Goal: Task Accomplishment & Management: Use online tool/utility

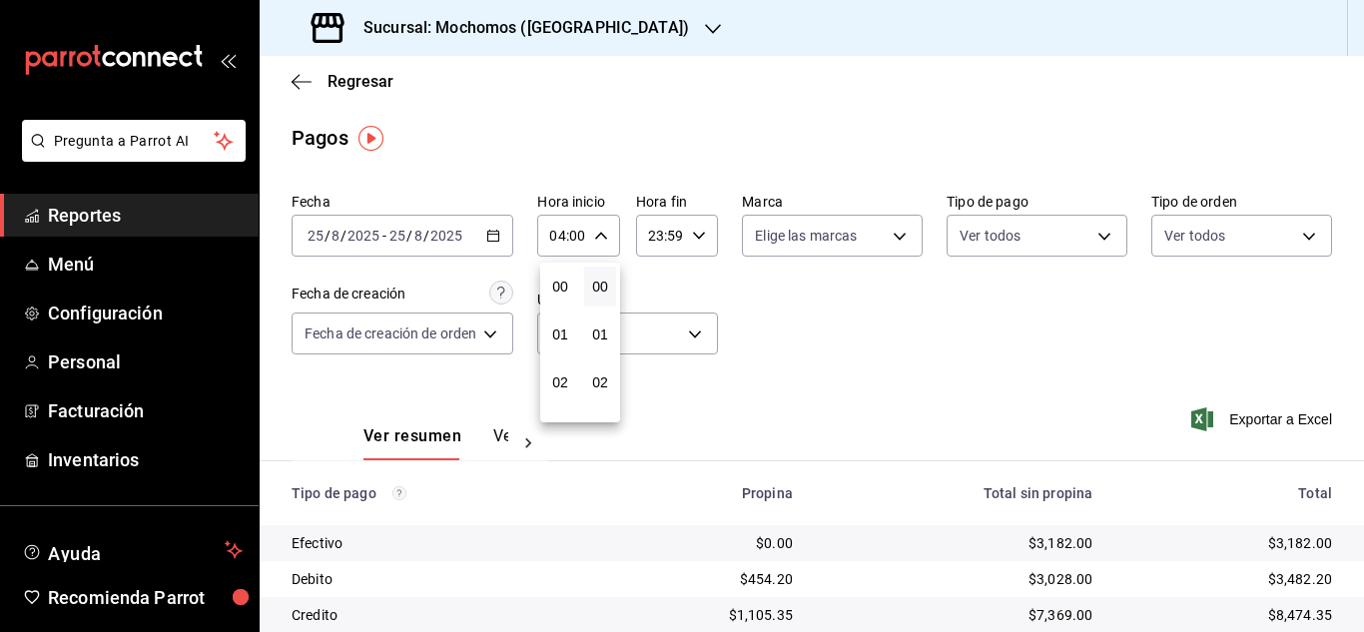
scroll to position [300, 0]
drag, startPoint x: 1355, startPoint y: 226, endPoint x: 1352, endPoint y: 364, distance: 138.8
click at [1352, 364] on div at bounding box center [682, 316] width 1364 height 632
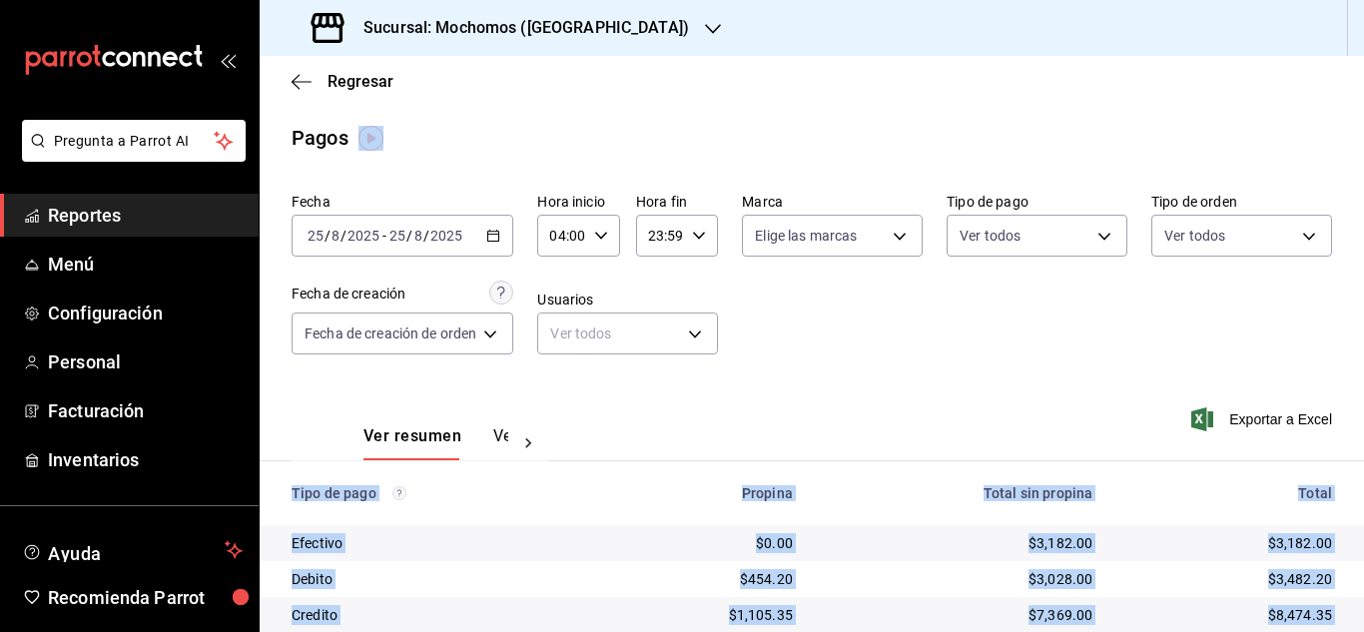
drag, startPoint x: 1353, startPoint y: 356, endPoint x: 1362, endPoint y: 586, distance: 229.8
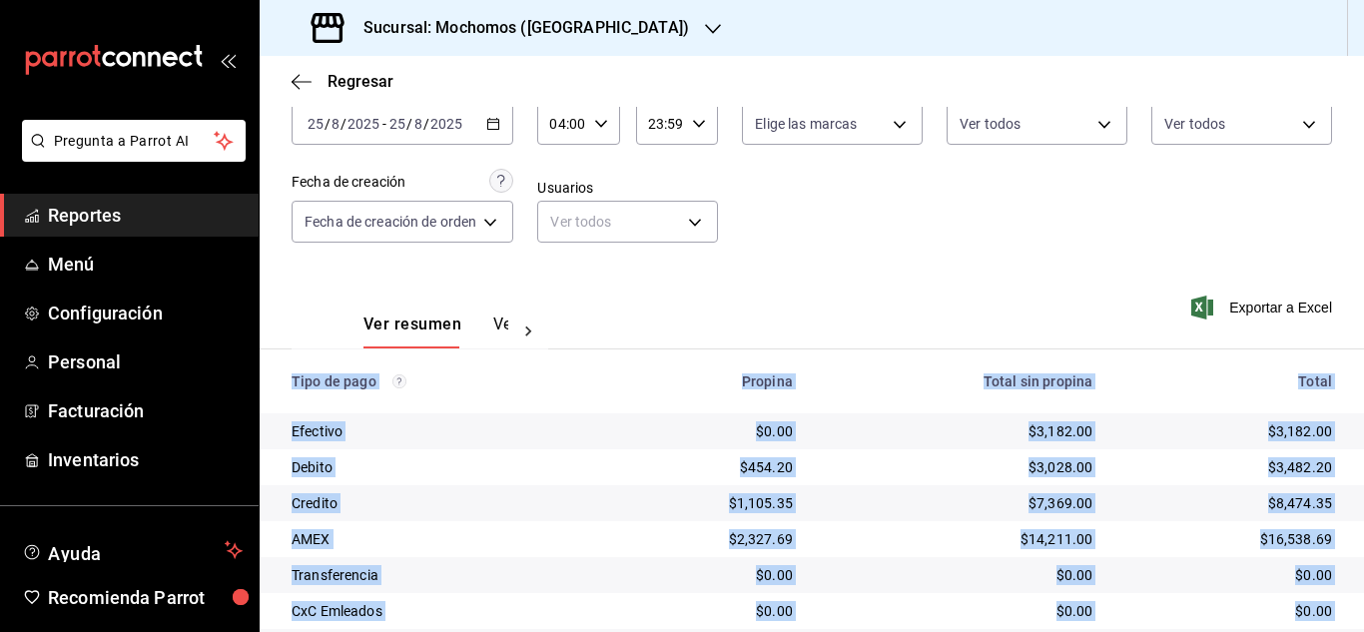
scroll to position [0, 0]
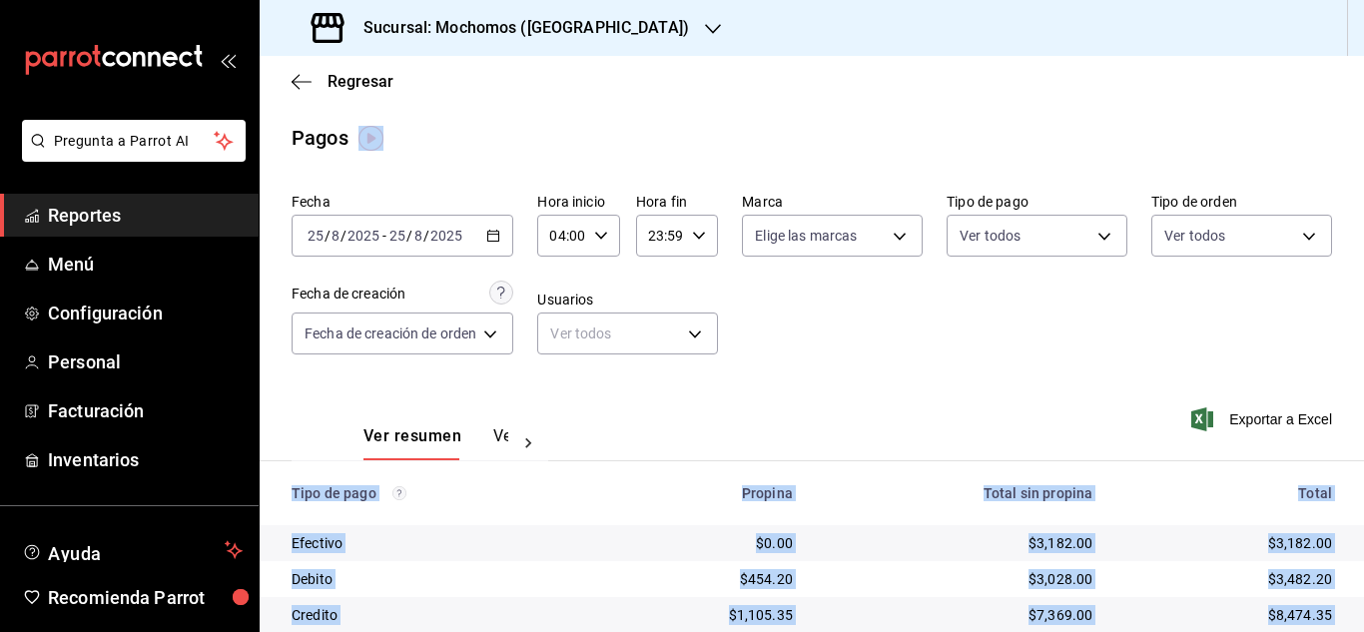
drag, startPoint x: 370, startPoint y: 140, endPoint x: 420, endPoint y: 188, distance: 69.2
click at [368, 140] on img "button" at bounding box center [370, 138] width 25 height 25
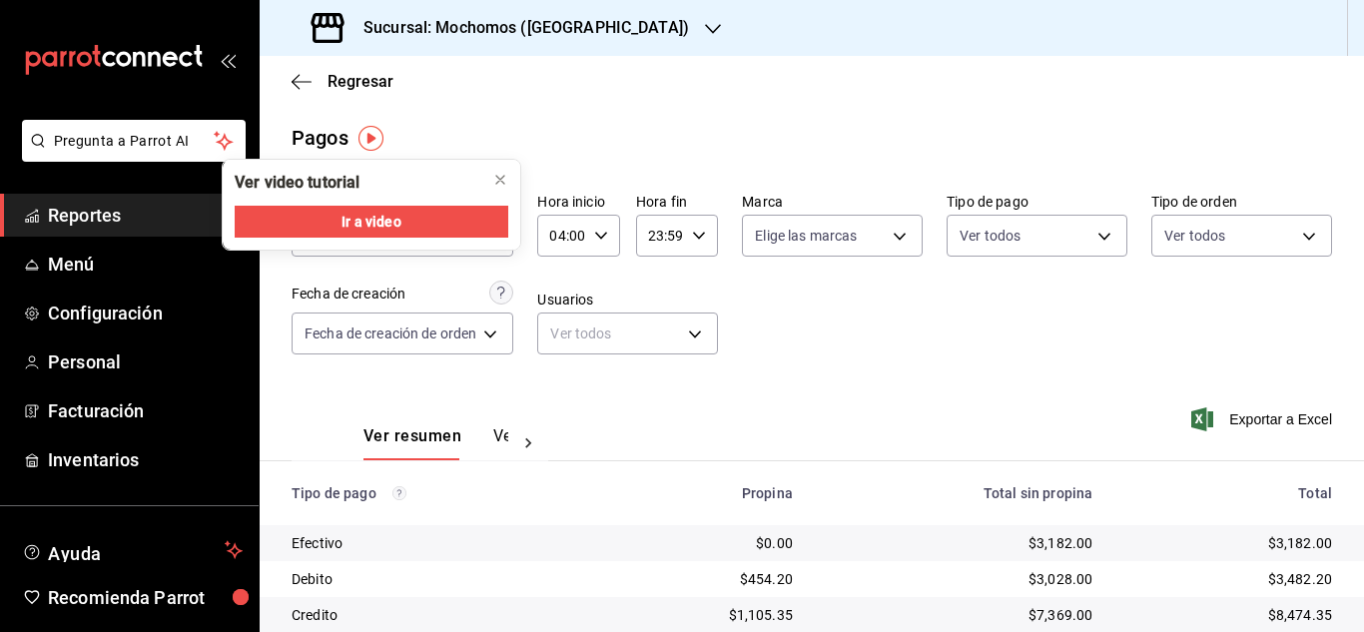
click at [667, 257] on div "Fecha [DATE] [DATE] - [DATE] [DATE] Hora inicio 04:00 Hora inicio Hora fin 23:5…" at bounding box center [812, 282] width 1040 height 194
click at [821, 307] on div "Fecha [DATE] [DATE] - [DATE] [DATE] Hora inicio 04:00 Hora inicio Hora fin 23:5…" at bounding box center [812, 282] width 1040 height 194
click at [753, 25] on div "Sucursal: Mochomos ([GEOGRAPHIC_DATA])" at bounding box center [812, 28] width 1104 height 56
click at [825, 141] on div "Pagos" at bounding box center [812, 138] width 1104 height 30
click at [594, 231] on icon "button" at bounding box center [601, 236] width 14 height 14
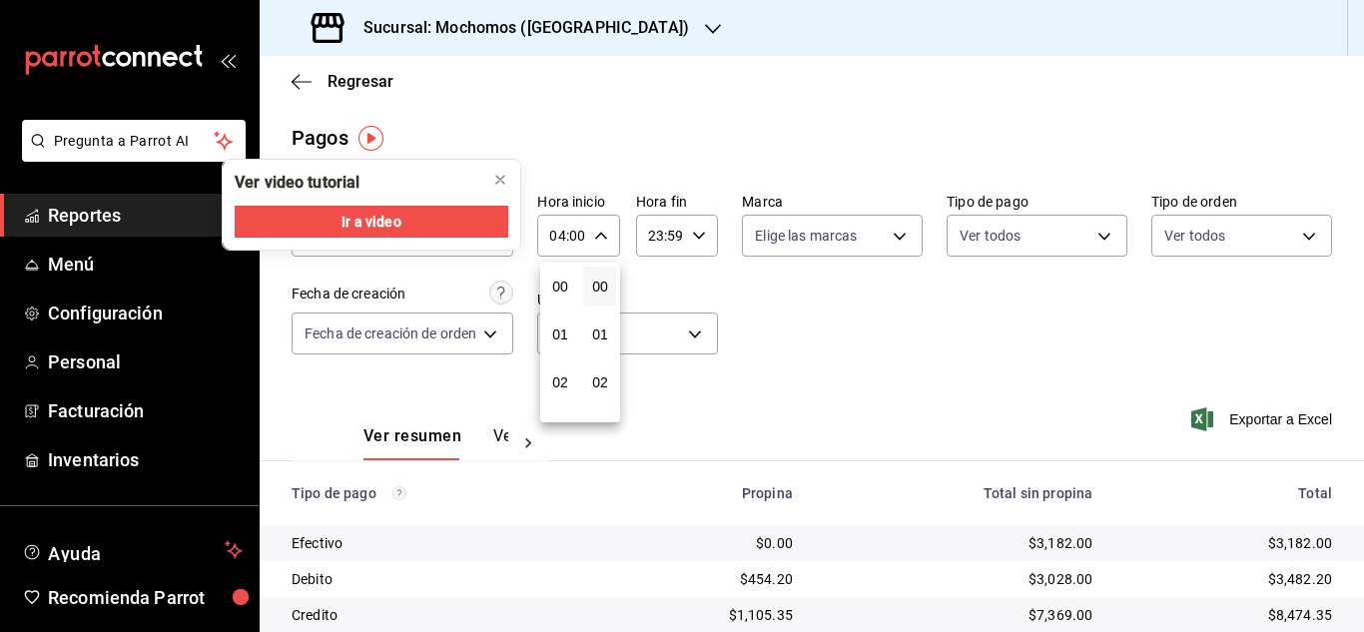
scroll to position [192, 0]
click at [557, 290] on span "04" at bounding box center [560, 287] width 8 height 16
click at [497, 181] on icon "close" at bounding box center [500, 180] width 16 height 16
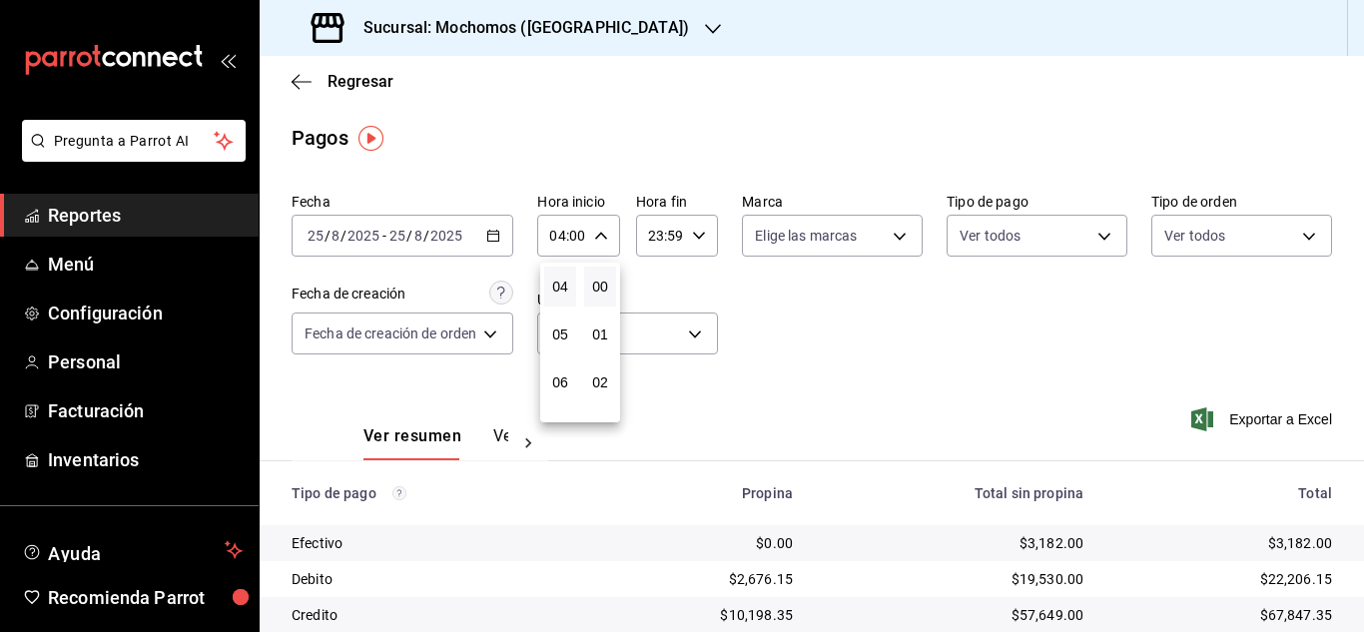
drag, startPoint x: 1355, startPoint y: 401, endPoint x: 1357, endPoint y: 517, distance: 115.8
click at [1357, 517] on div at bounding box center [682, 316] width 1364 height 632
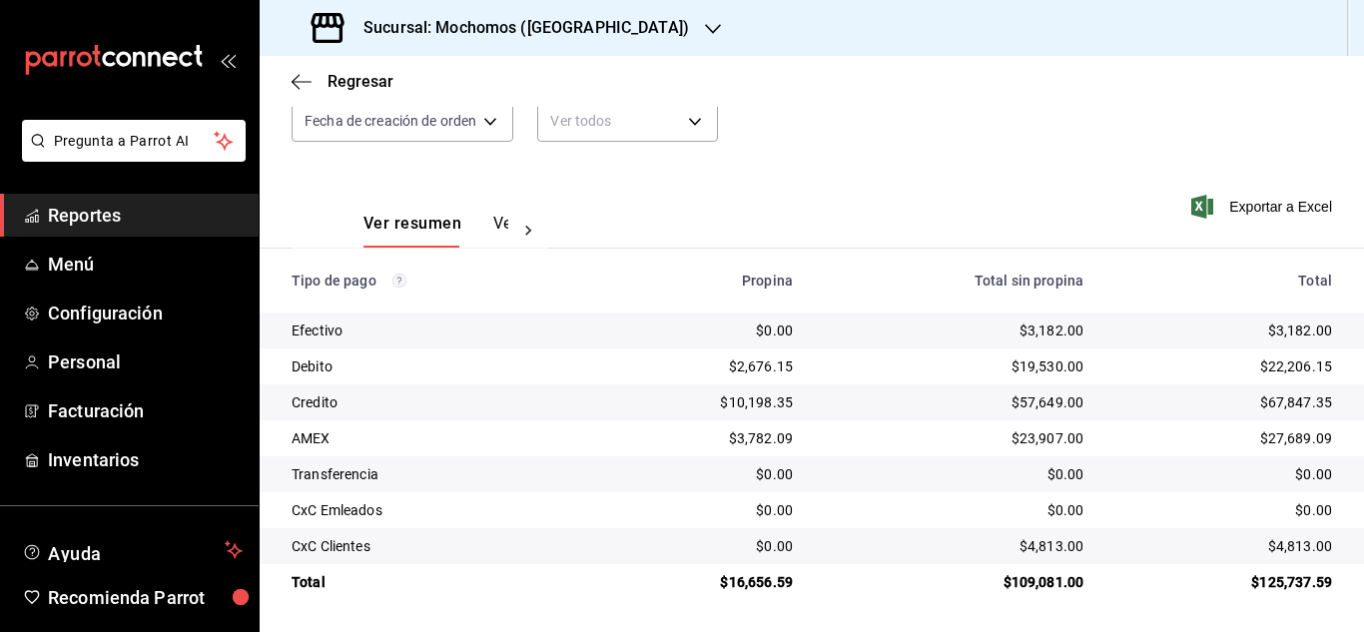
click at [104, 229] on link "Reportes" at bounding box center [129, 215] width 259 height 43
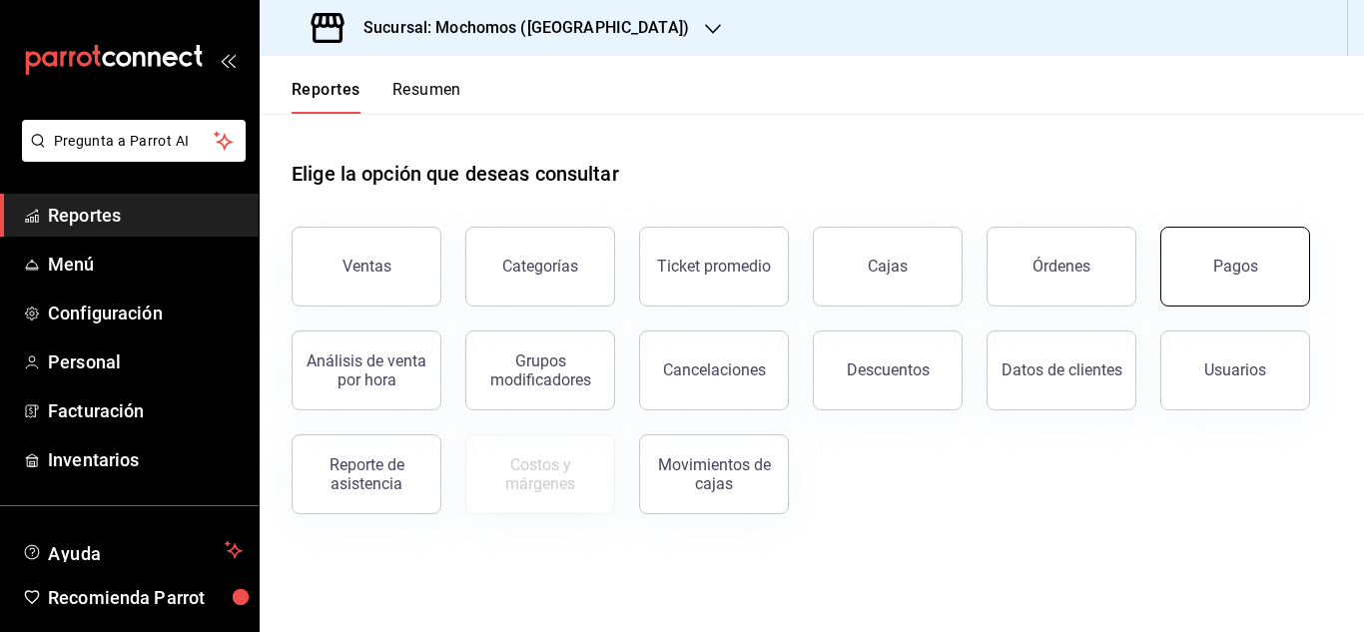
click at [1223, 252] on button "Pagos" at bounding box center [1235, 267] width 150 height 80
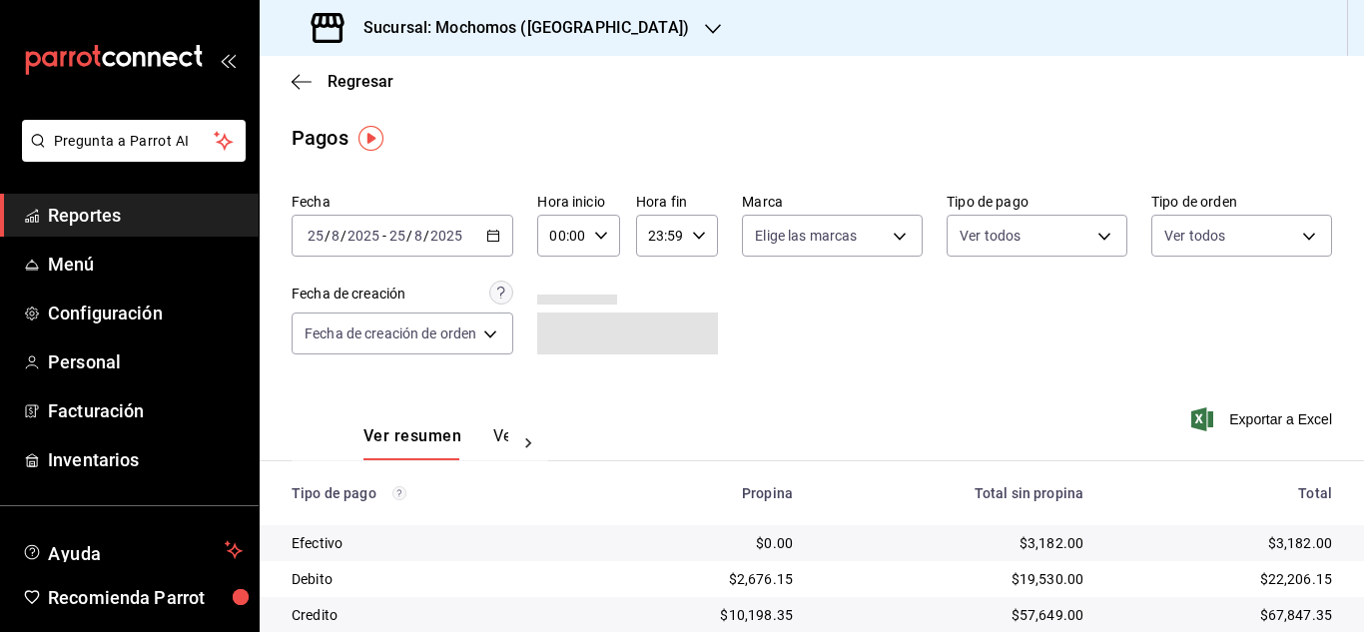
click at [596, 235] on icon "button" at bounding box center [601, 236] width 14 height 14
click at [564, 377] on span "04" at bounding box center [560, 378] width 8 height 16
type input "04:00"
click at [1174, 301] on div at bounding box center [682, 316] width 1364 height 632
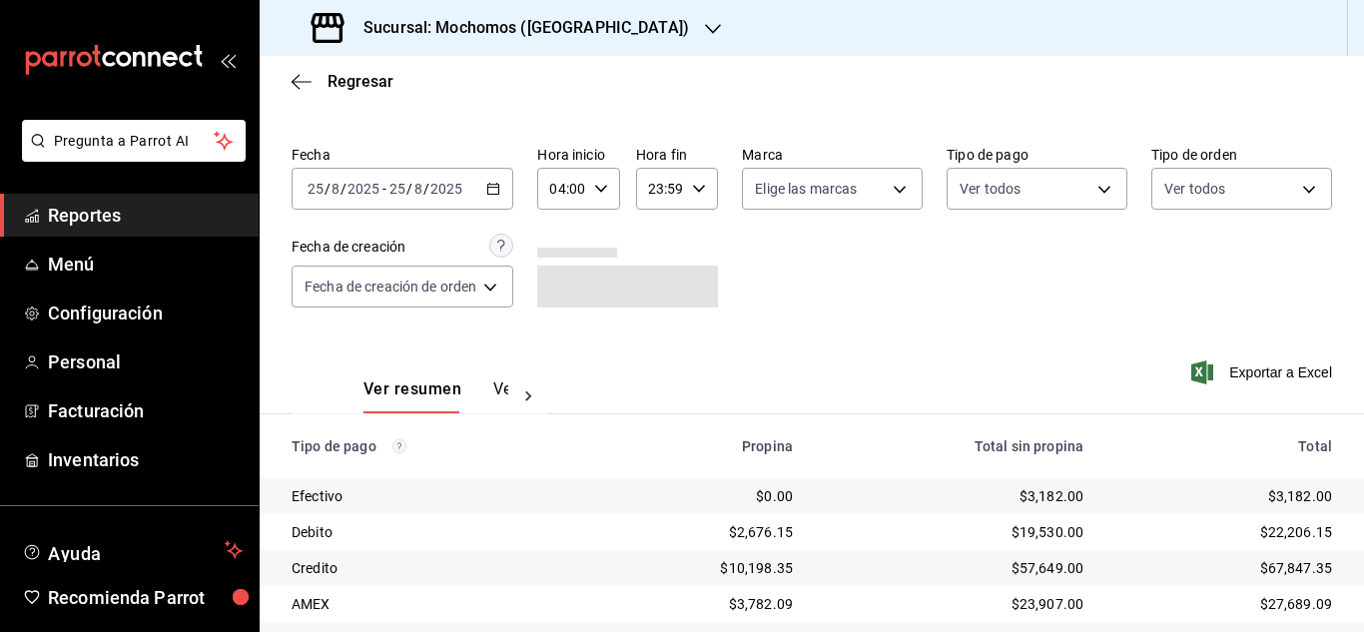
scroll to position [214, 0]
